Goal: Navigation & Orientation: Find specific page/section

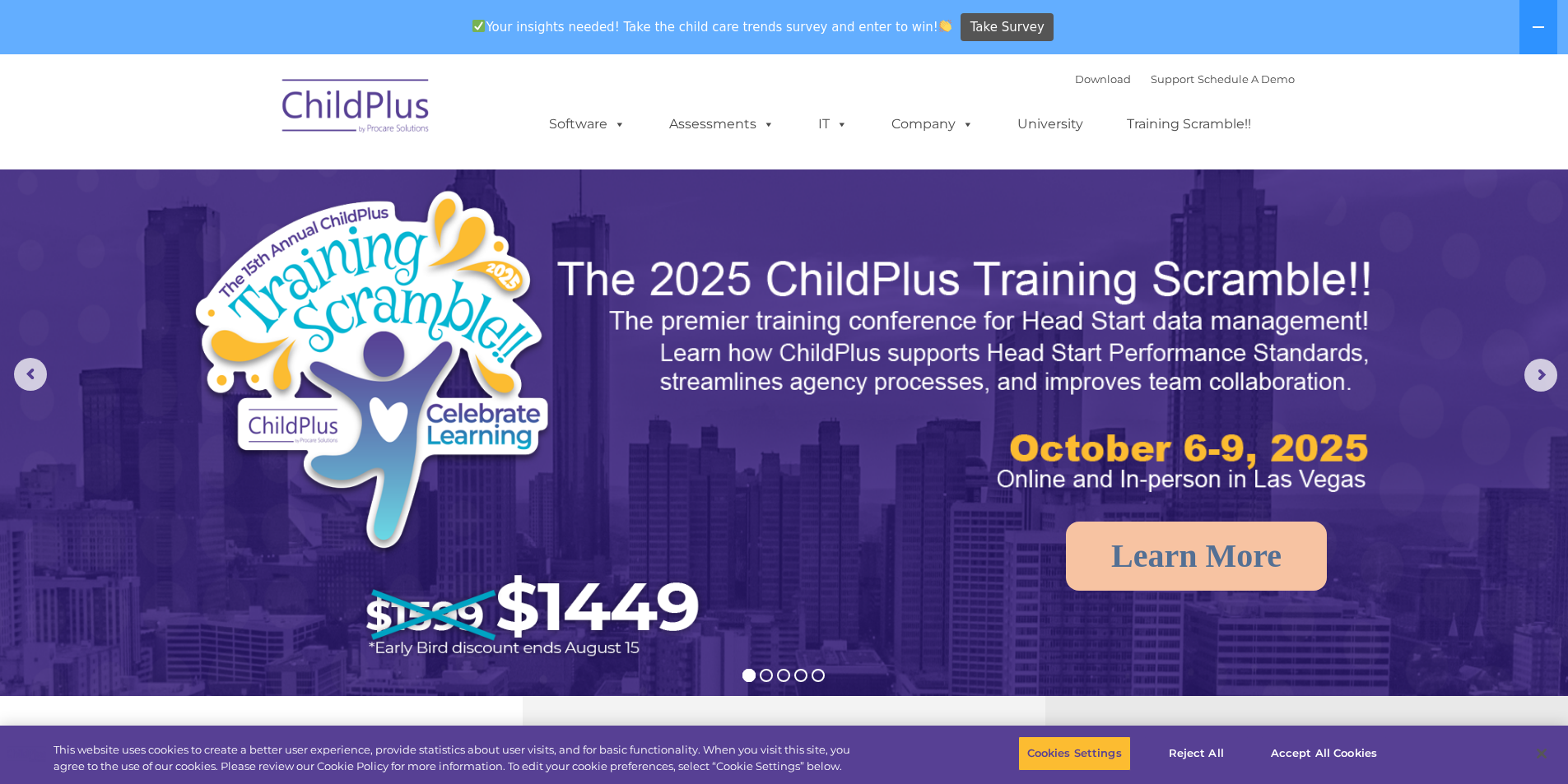
select select "MEDIUM"
click at [855, 175] on img at bounding box center [784, 547] width 1568 height 986
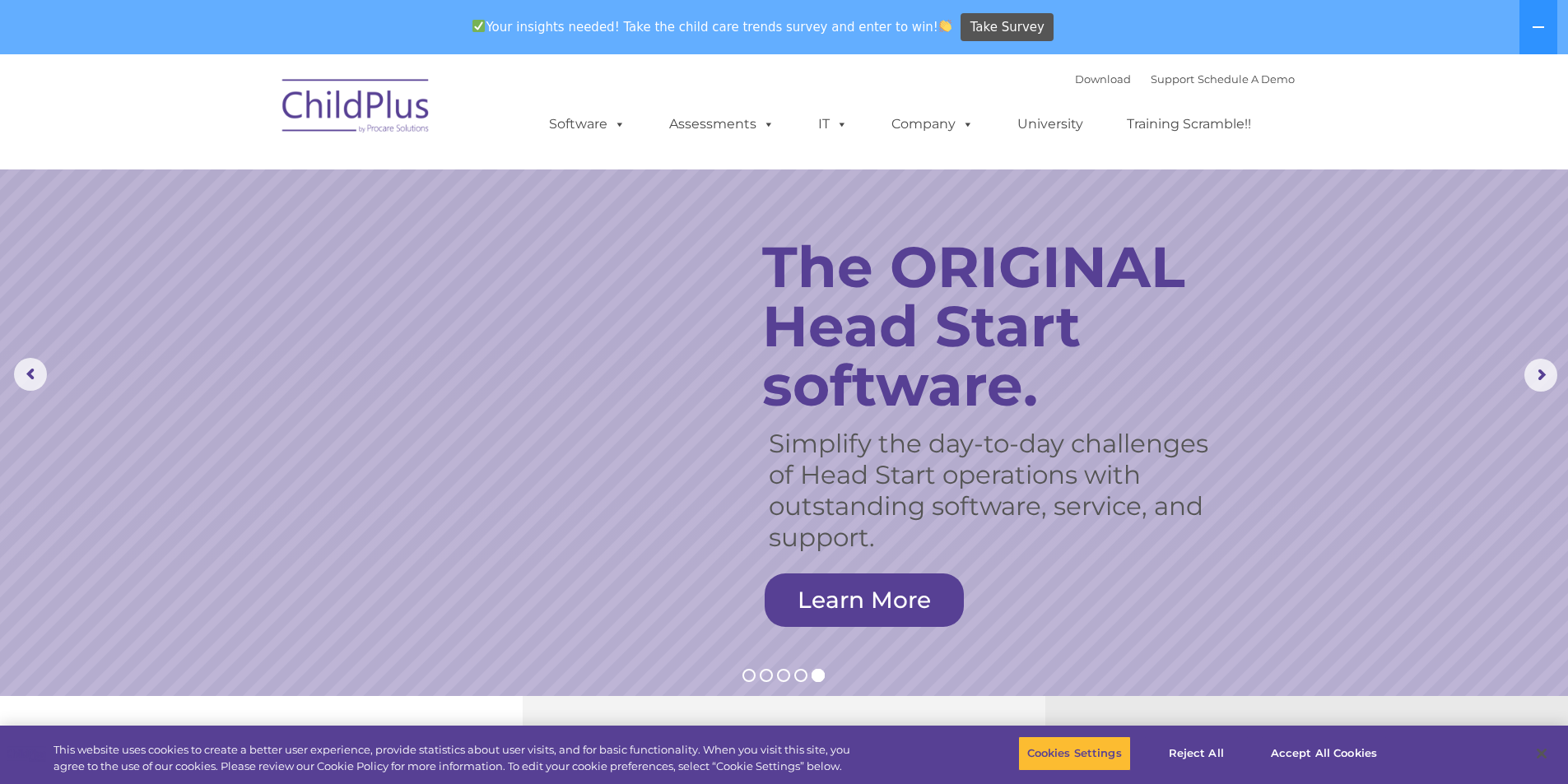
click at [1176, 186] on rs-slide "Simplify the day-to-day challenges of Head Start operations with outstanding so…" at bounding box center [784, 375] width 1568 height 642
click at [1315, 283] on rs-slide "Simplify the day-to-day challenges of Head Start operations with outstanding so…" at bounding box center [784, 375] width 1568 height 642
click at [325, 103] on img at bounding box center [356, 109] width 164 height 83
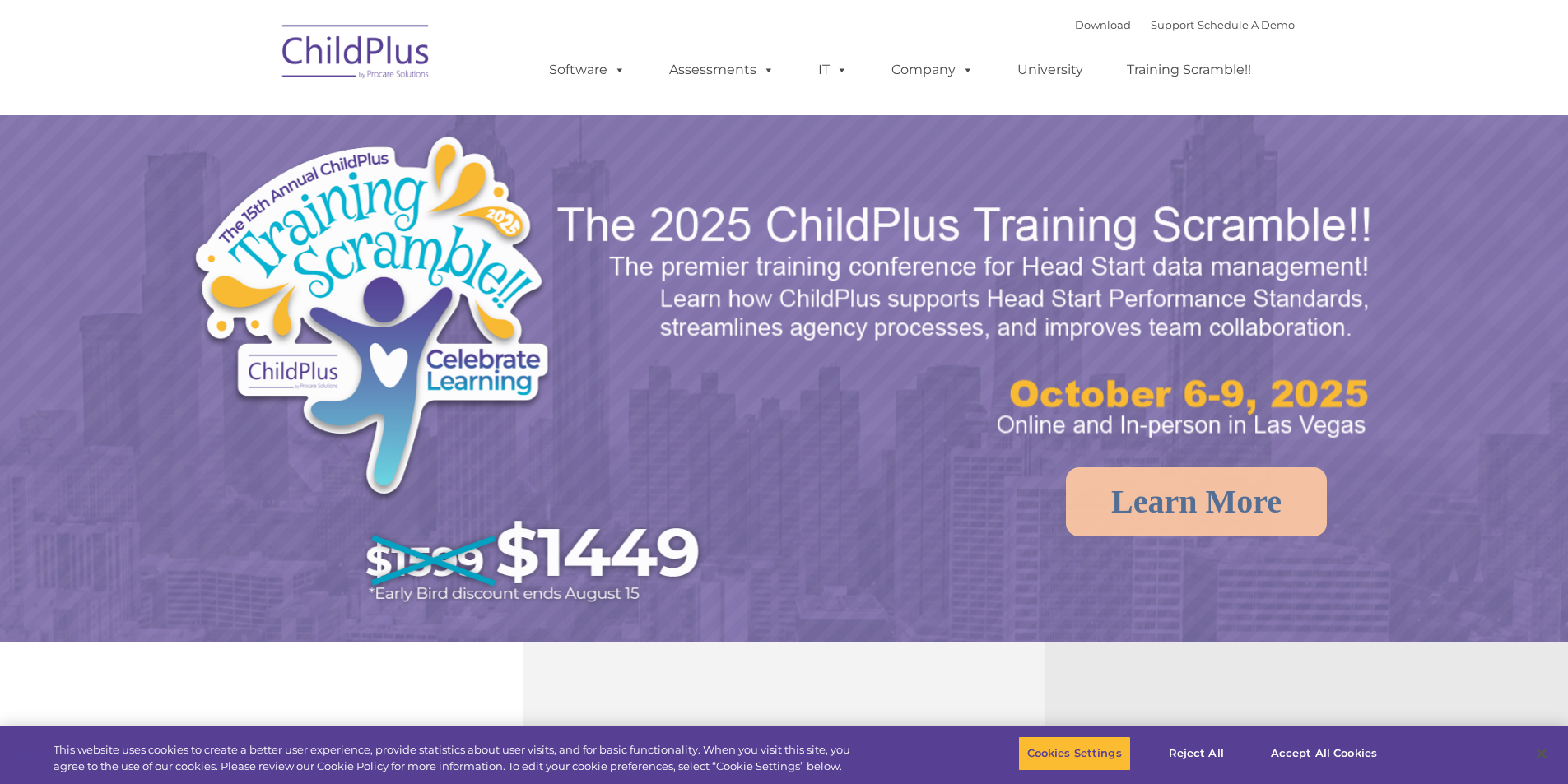
select select "MEDIUM"
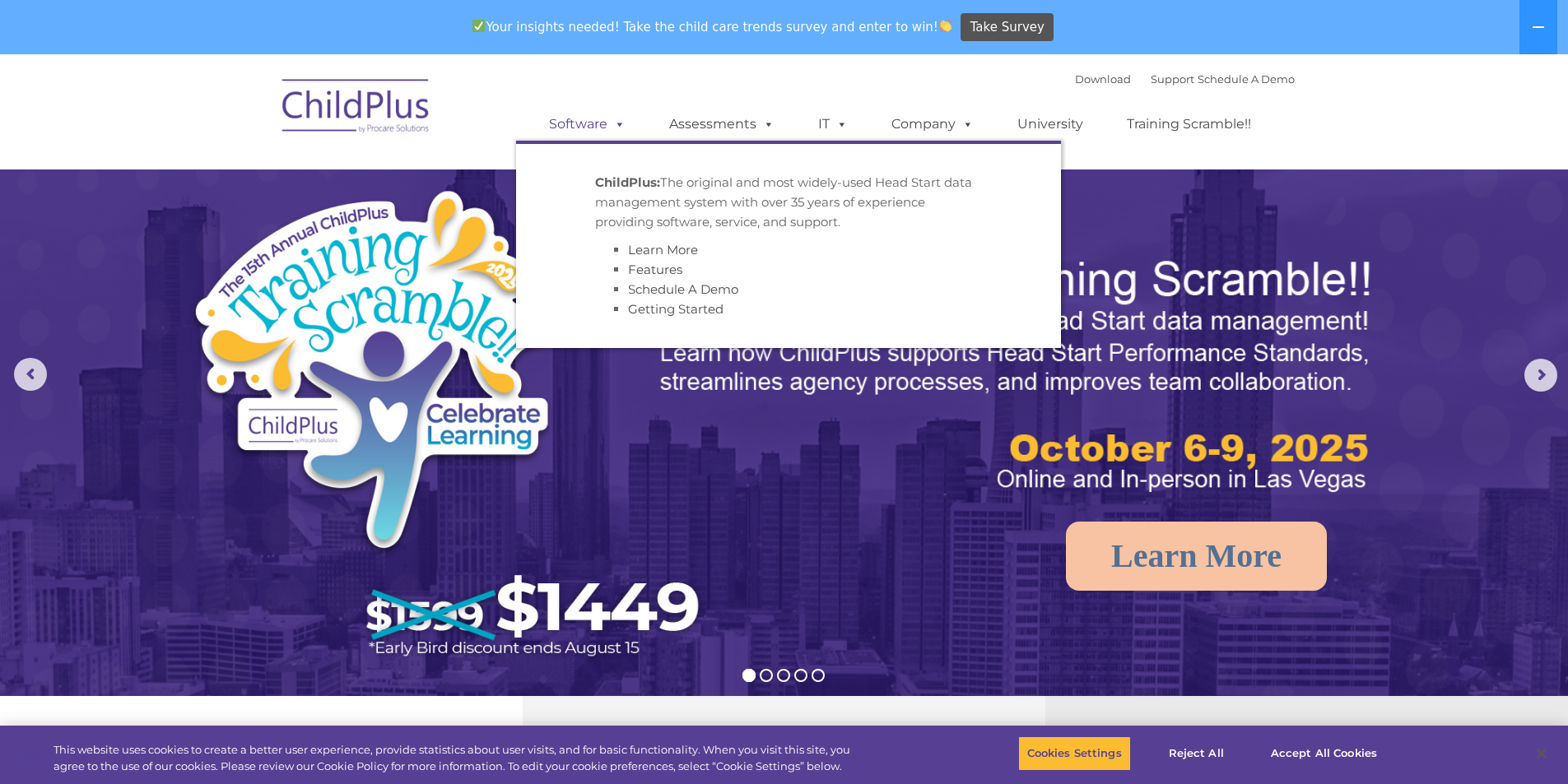
click at [608, 125] on span at bounding box center [617, 124] width 18 height 16
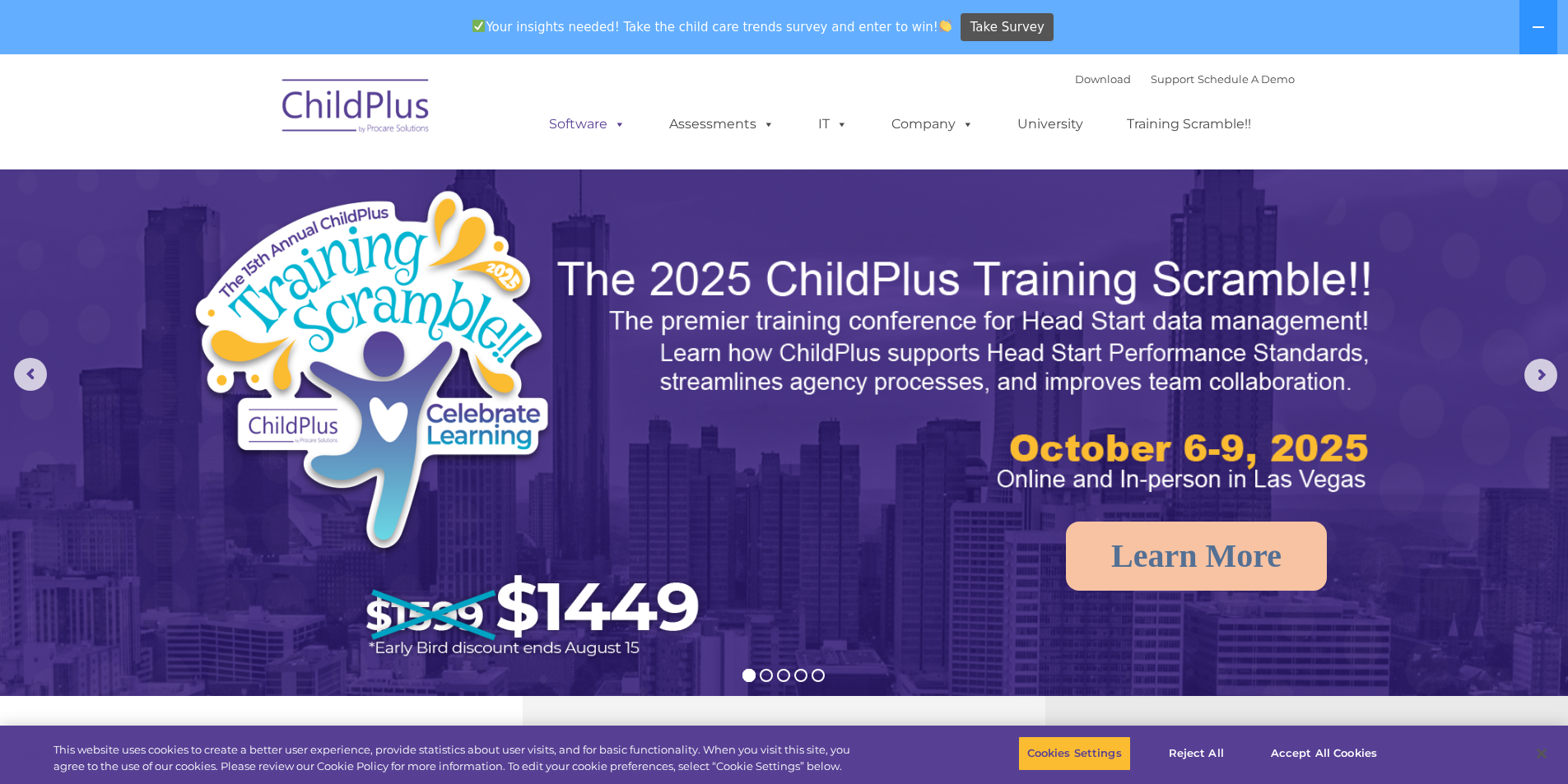
click at [596, 125] on link "Software" at bounding box center [587, 123] width 109 height 33
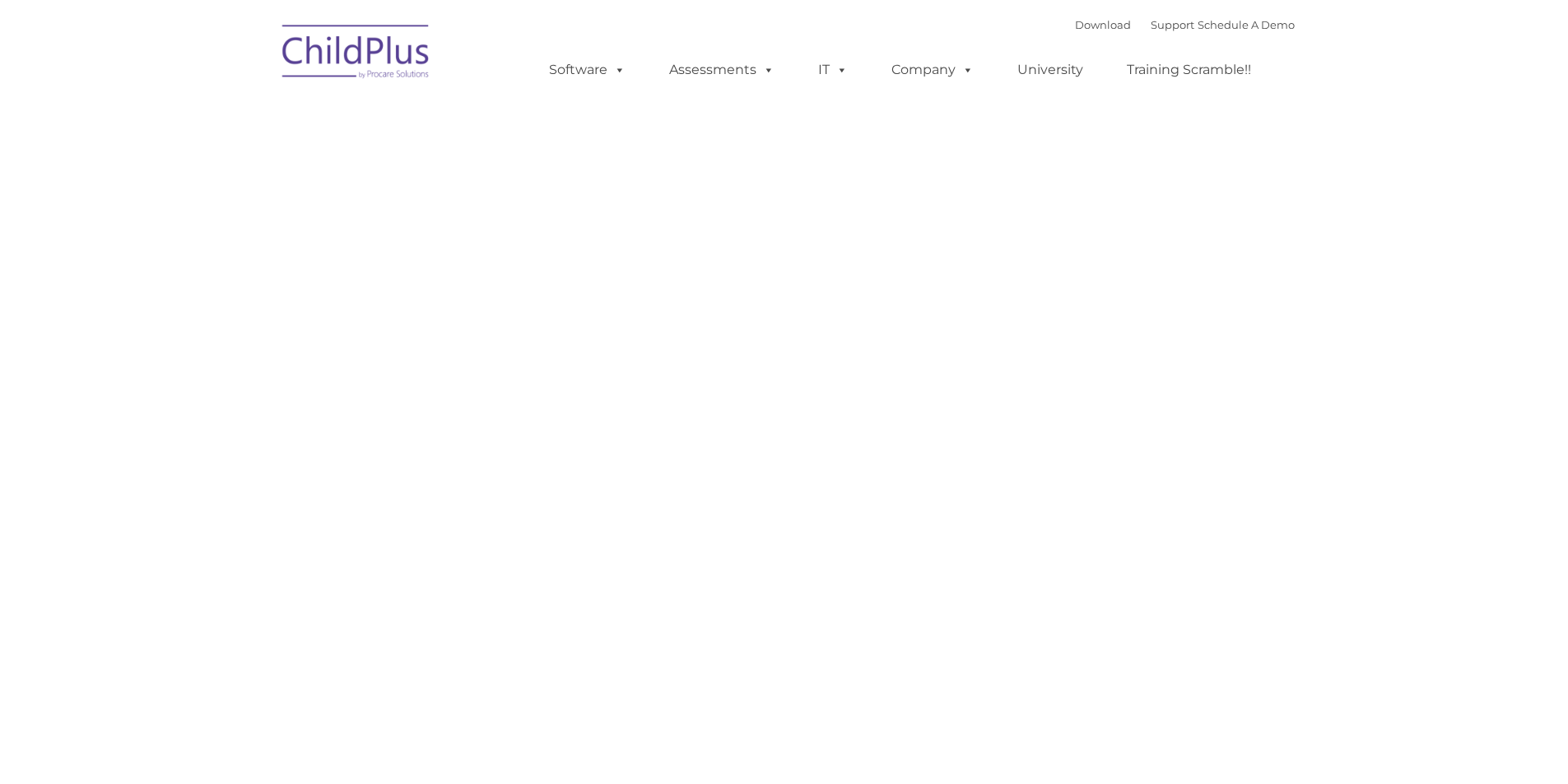
type input ""
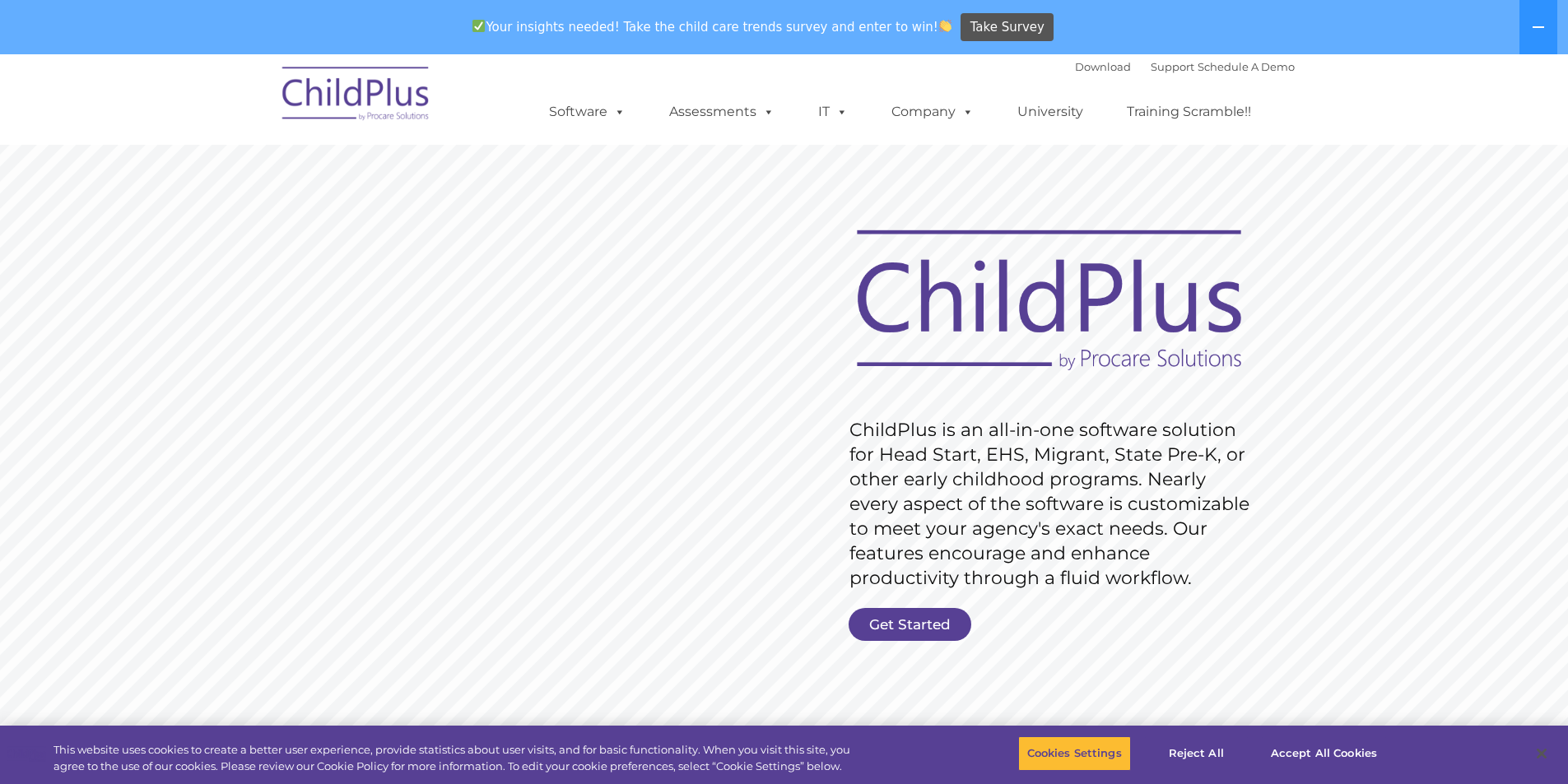
click at [1241, 263] on img at bounding box center [1048, 300] width 419 height 153
click at [66, 379] on rs-slide "Request Pricing ChildPlus is an all-in-one software solution for Head Start, EH…" at bounding box center [784, 483] width 1568 height 741
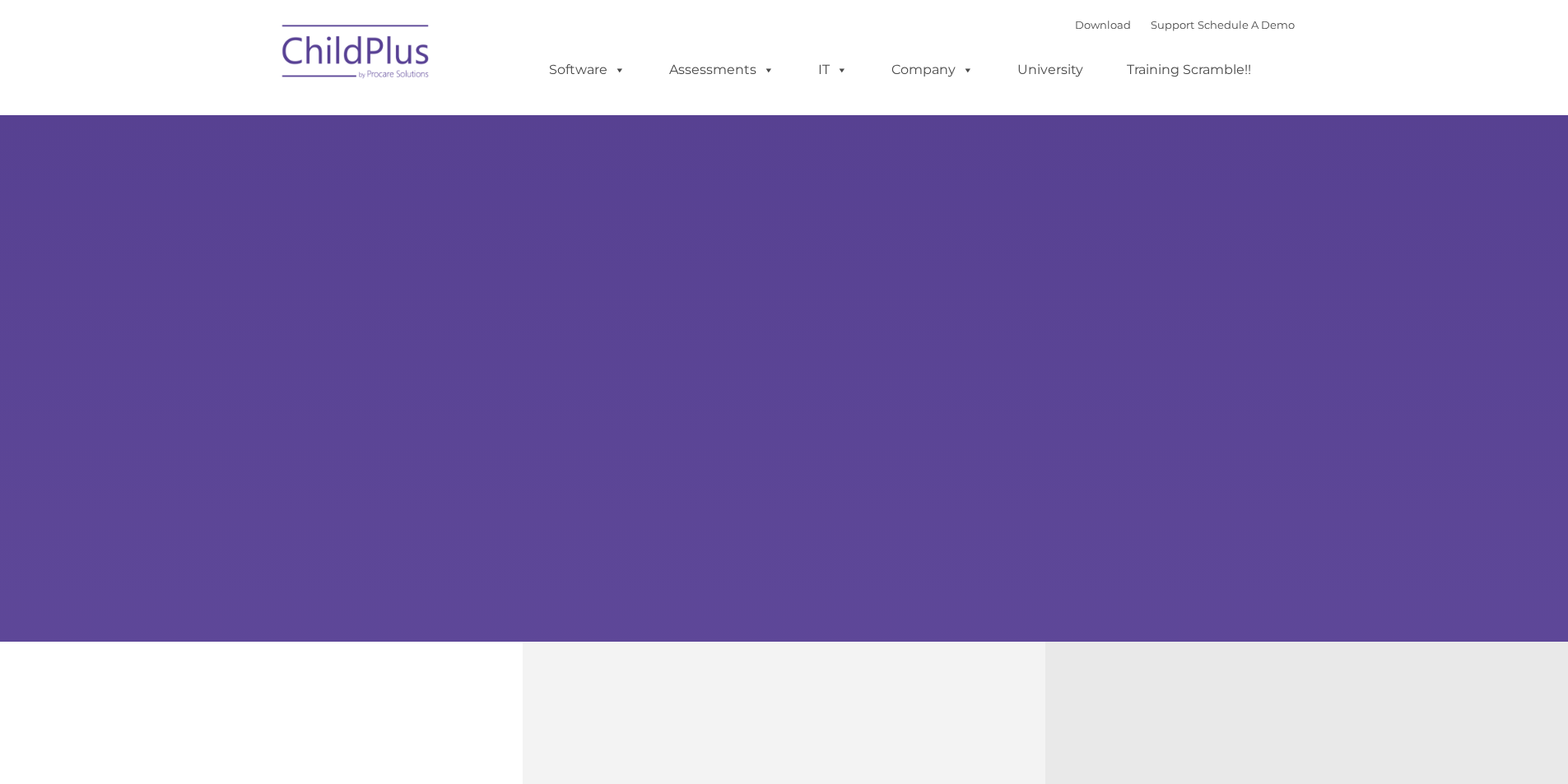
type input ""
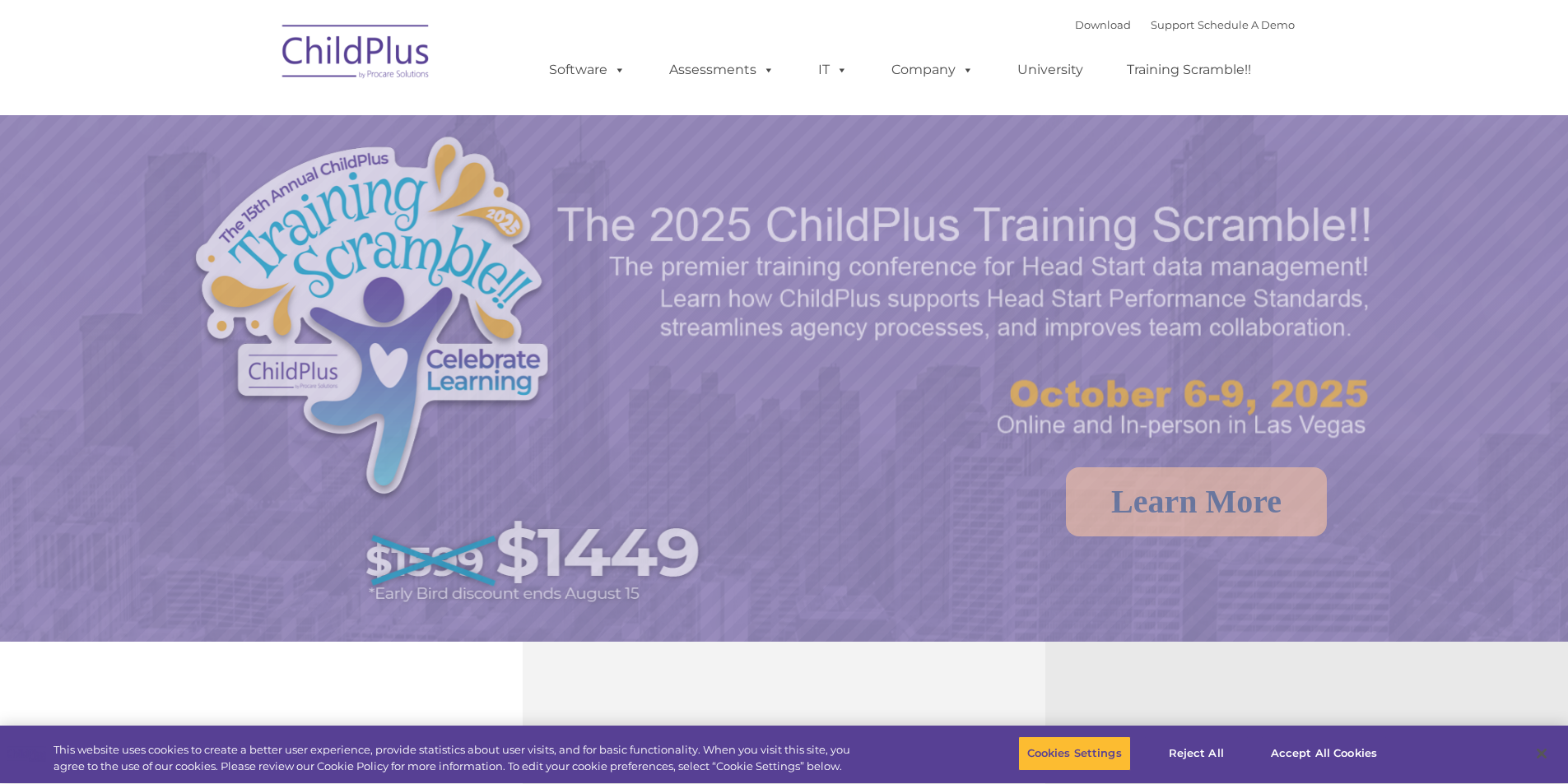
select select "MEDIUM"
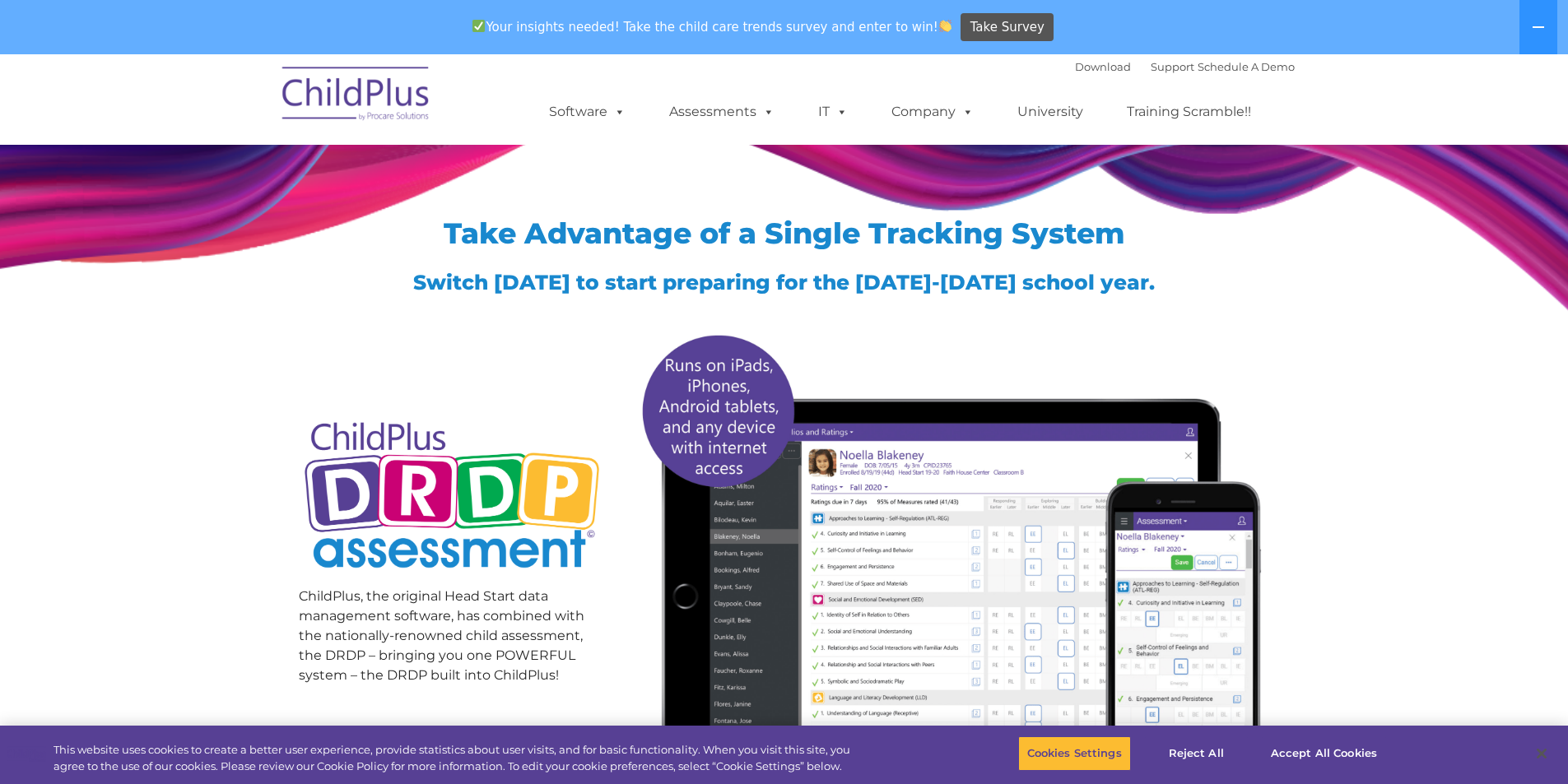
click at [557, 204] on div "Take Advantage of a Single Tracking System Switch [DATE] to start preparing for…" at bounding box center [784, 494] width 996 height 691
click at [1329, 326] on div "Take Advantage of a Single Tracking System Switch [DATE] to start preparing for…" at bounding box center [784, 480] width 1568 height 720
click at [1075, 64] on link "Download" at bounding box center [1102, 66] width 56 height 13
